Goal: Task Accomplishment & Management: Manage account settings

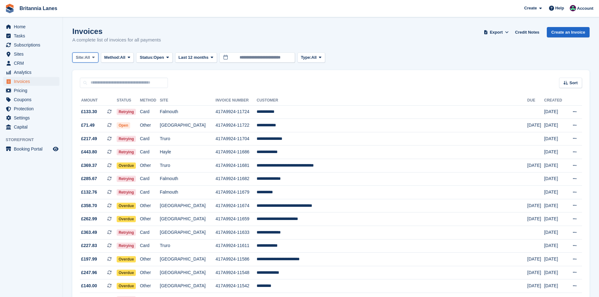
click at [87, 59] on span "All" at bounding box center [87, 57] width 5 height 6
click at [82, 82] on link "Truro" at bounding box center [103, 83] width 57 height 11
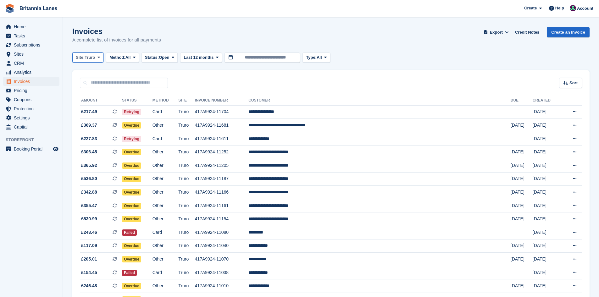
click at [91, 55] on span "Truro" at bounding box center [90, 57] width 10 height 6
drag, startPoint x: 89, startPoint y: 93, endPoint x: 254, endPoint y: 81, distance: 165.8
click at [90, 92] on link "Falmouth" at bounding box center [103, 94] width 57 height 11
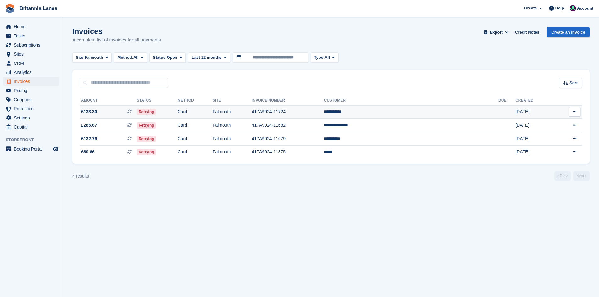
click at [414, 108] on td "**********" at bounding box center [411, 112] width 174 height 14
click at [409, 110] on td "**********" at bounding box center [411, 112] width 174 height 14
click at [87, 60] on span "Falmouth" at bounding box center [94, 57] width 19 height 6
click at [86, 113] on link "Hayle" at bounding box center [103, 117] width 57 height 11
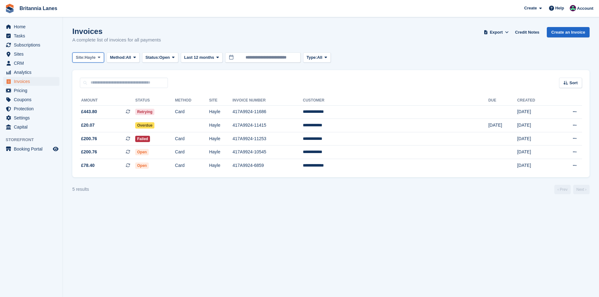
click at [78, 56] on span "Site:" at bounding box center [80, 57] width 9 height 6
click at [89, 89] on link "Truro" at bounding box center [103, 83] width 57 height 11
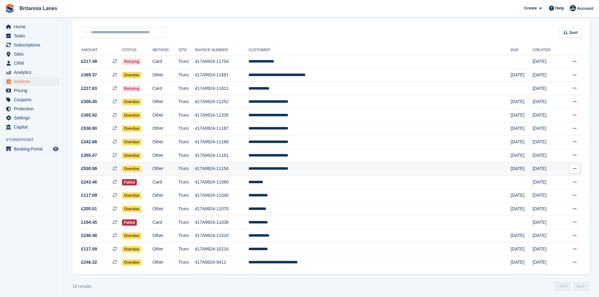
scroll to position [54, 0]
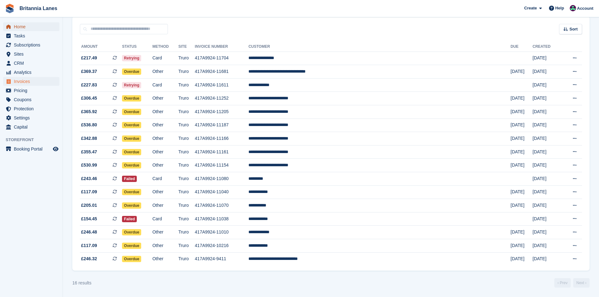
click at [17, 27] on span "Home" at bounding box center [33, 26] width 38 height 9
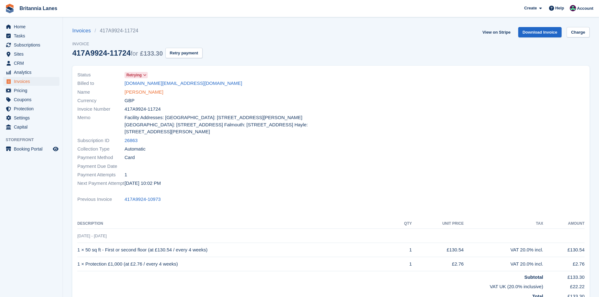
click at [139, 94] on link "Sarah Evans" at bounding box center [143, 92] width 39 height 7
click at [145, 93] on link "Sarah Evans" at bounding box center [143, 92] width 39 height 7
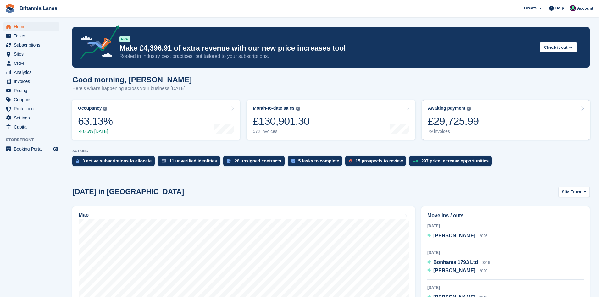
click at [466, 122] on div "£29,725.99" at bounding box center [453, 121] width 51 height 13
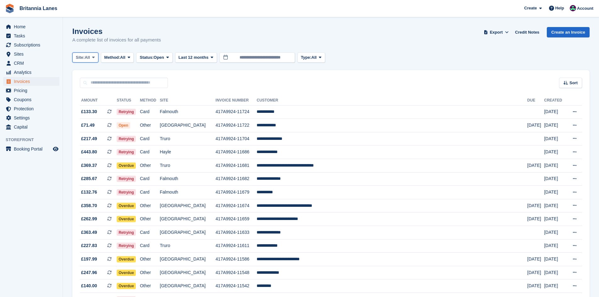
click at [87, 58] on span "All" at bounding box center [87, 57] width 5 height 6
click at [81, 94] on link "Falmouth" at bounding box center [103, 94] width 57 height 11
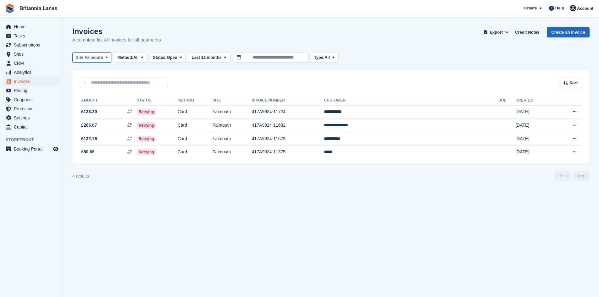
click at [80, 58] on span "Site:" at bounding box center [80, 57] width 9 height 6
click at [86, 117] on link "Hayle" at bounding box center [103, 117] width 57 height 11
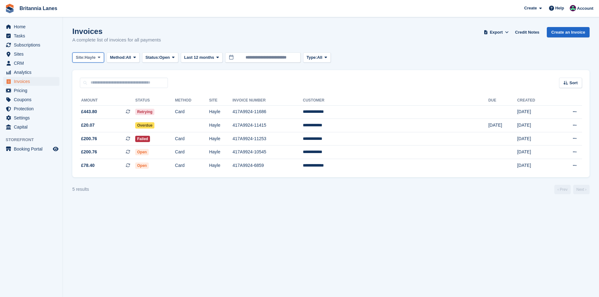
click at [92, 56] on span "Hayle" at bounding box center [90, 57] width 11 height 6
click at [85, 83] on link "Truro" at bounding box center [103, 83] width 57 height 11
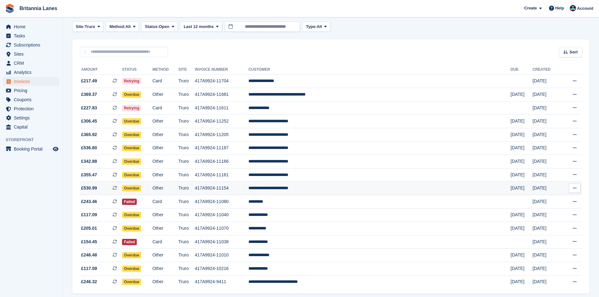
scroll to position [54, 0]
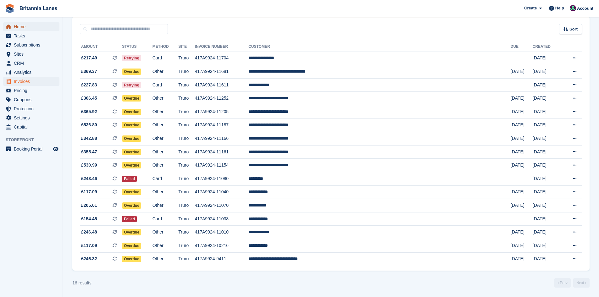
click at [21, 25] on span "Home" at bounding box center [33, 26] width 38 height 9
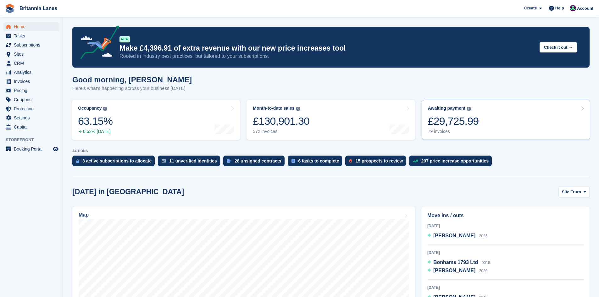
click at [470, 126] on div "£29,725.99" at bounding box center [453, 121] width 51 height 13
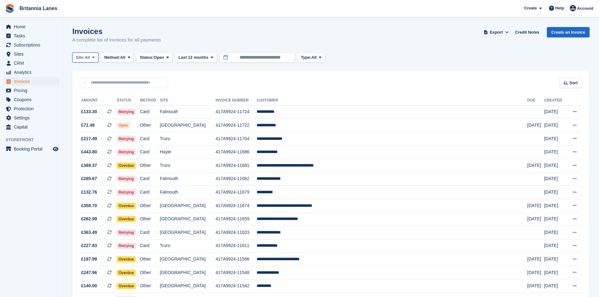
click at [86, 54] on span "All" at bounding box center [87, 57] width 5 height 6
click at [88, 103] on link "[GEOGRAPHIC_DATA]" at bounding box center [103, 106] width 57 height 11
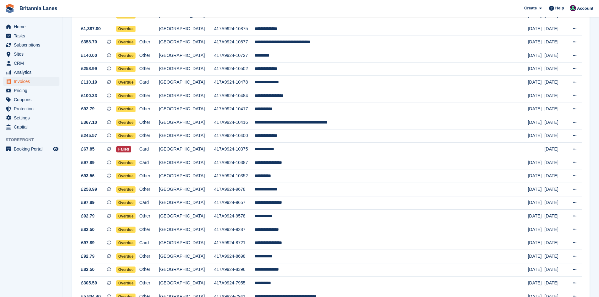
scroll to position [509, 0]
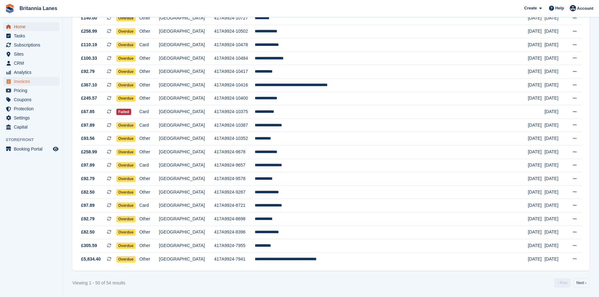
click at [36, 26] on span "Home" at bounding box center [33, 26] width 38 height 9
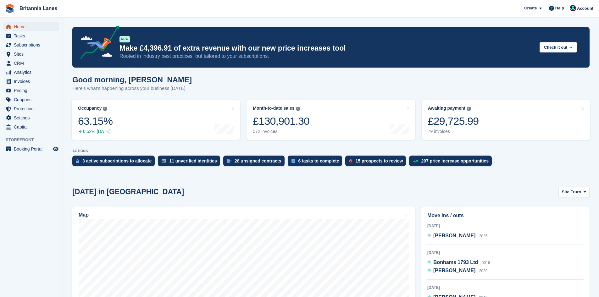
click at [30, 23] on span "Home" at bounding box center [33, 26] width 38 height 9
click at [20, 26] on span "Home" at bounding box center [33, 26] width 38 height 9
click at [20, 29] on span "Home" at bounding box center [33, 26] width 38 height 9
click at [443, 112] on div "Awaiting payment The total outstanding balance on all open invoices. £29,615.80…" at bounding box center [453, 120] width 51 height 29
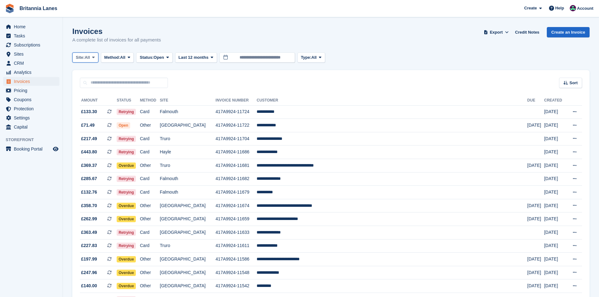
click at [92, 56] on span at bounding box center [93, 57] width 5 height 5
click at [97, 98] on link "Falmouth" at bounding box center [103, 94] width 57 height 11
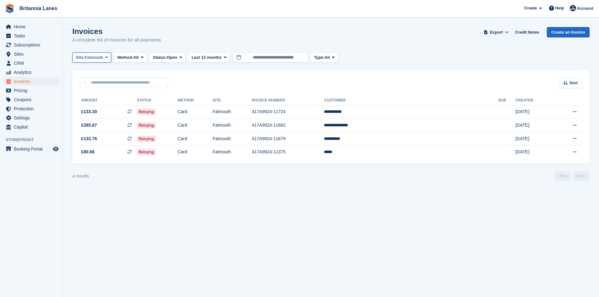
click at [92, 60] on span "Falmouth" at bounding box center [94, 57] width 19 height 6
click at [84, 114] on link "Hayle" at bounding box center [103, 117] width 57 height 11
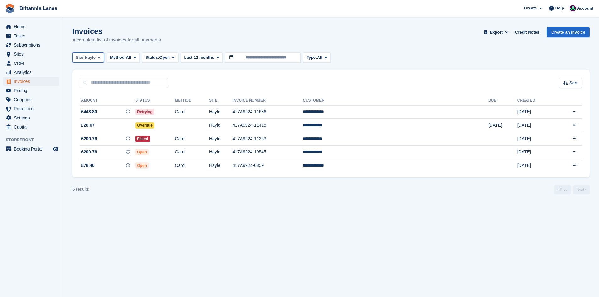
click at [79, 58] on span "Site:" at bounding box center [80, 57] width 9 height 6
click at [91, 82] on link "Truro" at bounding box center [103, 83] width 57 height 11
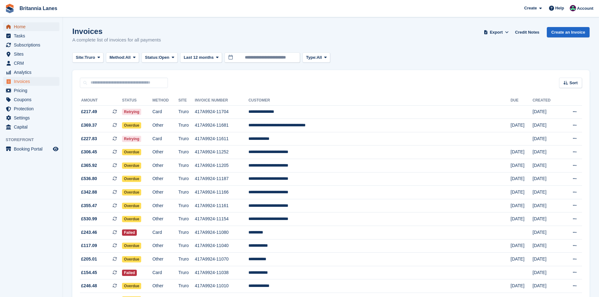
click at [25, 26] on span "Home" at bounding box center [33, 26] width 38 height 9
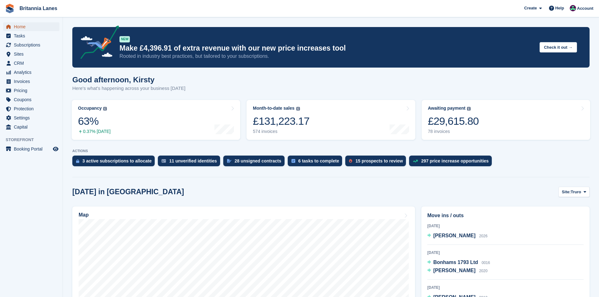
click at [19, 27] on span "Home" at bounding box center [33, 26] width 38 height 9
click at [20, 27] on span "Home" at bounding box center [33, 26] width 38 height 9
click at [26, 28] on span "Home" at bounding box center [33, 26] width 38 height 9
click at [28, 26] on span "Home" at bounding box center [33, 26] width 38 height 9
click at [486, 127] on link "Awaiting payment The total outstanding balance on all open invoices. £29,697.34…" at bounding box center [506, 120] width 169 height 40
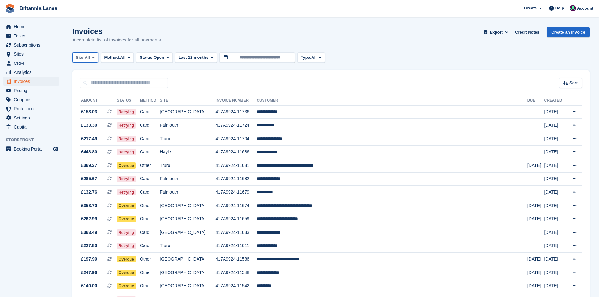
click at [93, 55] on icon at bounding box center [93, 57] width 3 height 4
click at [87, 95] on link "Falmouth" at bounding box center [103, 94] width 57 height 11
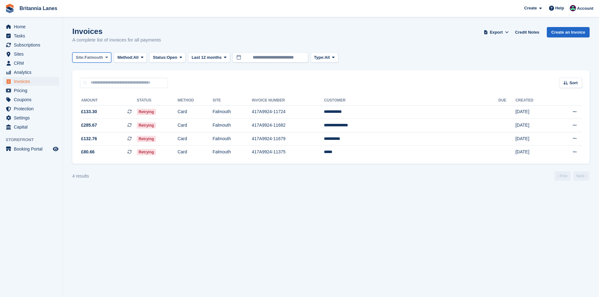
click at [96, 58] on span "Falmouth" at bounding box center [94, 57] width 19 height 6
click at [89, 116] on link "Hayle" at bounding box center [103, 117] width 57 height 11
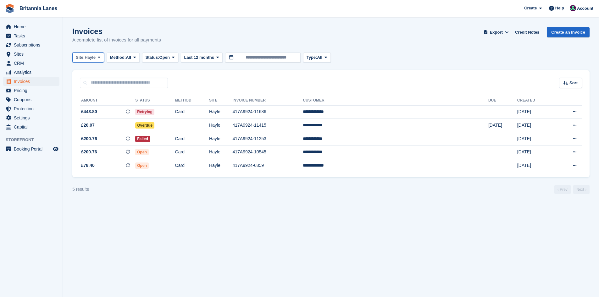
click at [85, 58] on span "Site:" at bounding box center [80, 57] width 9 height 6
click at [77, 81] on link "Truro" at bounding box center [103, 83] width 57 height 11
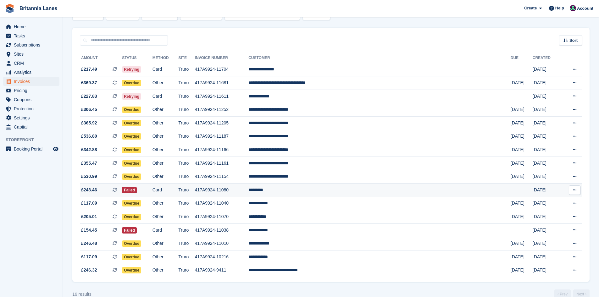
scroll to position [54, 0]
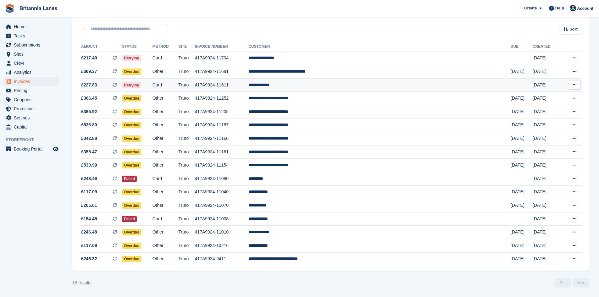
click at [336, 79] on td "**********" at bounding box center [379, 85] width 262 height 14
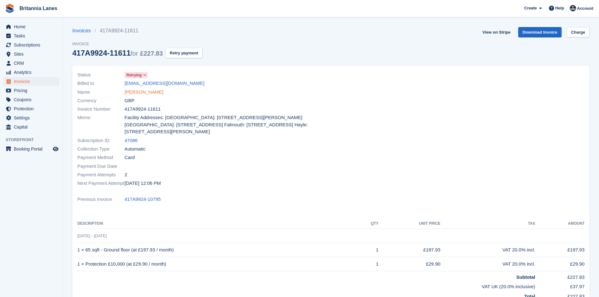
click at [140, 93] on link "[PERSON_NAME]" at bounding box center [143, 92] width 39 height 7
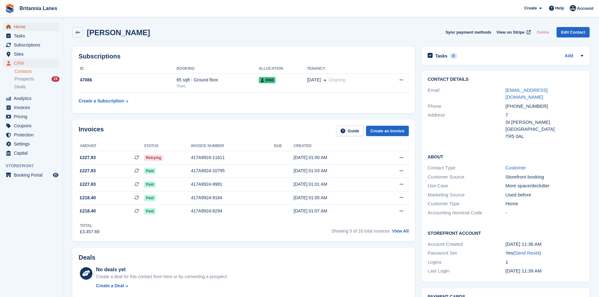
click at [36, 26] on span "Home" at bounding box center [33, 26] width 38 height 9
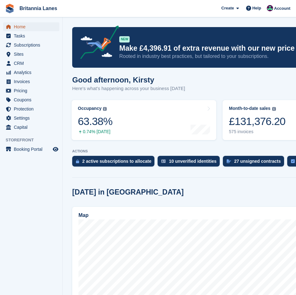
drag, startPoint x: 34, startPoint y: 28, endPoint x: 47, endPoint y: 26, distance: 13.4
click at [34, 28] on span "Home" at bounding box center [33, 26] width 38 height 9
